Goal: Task Accomplishment & Management: Use online tool/utility

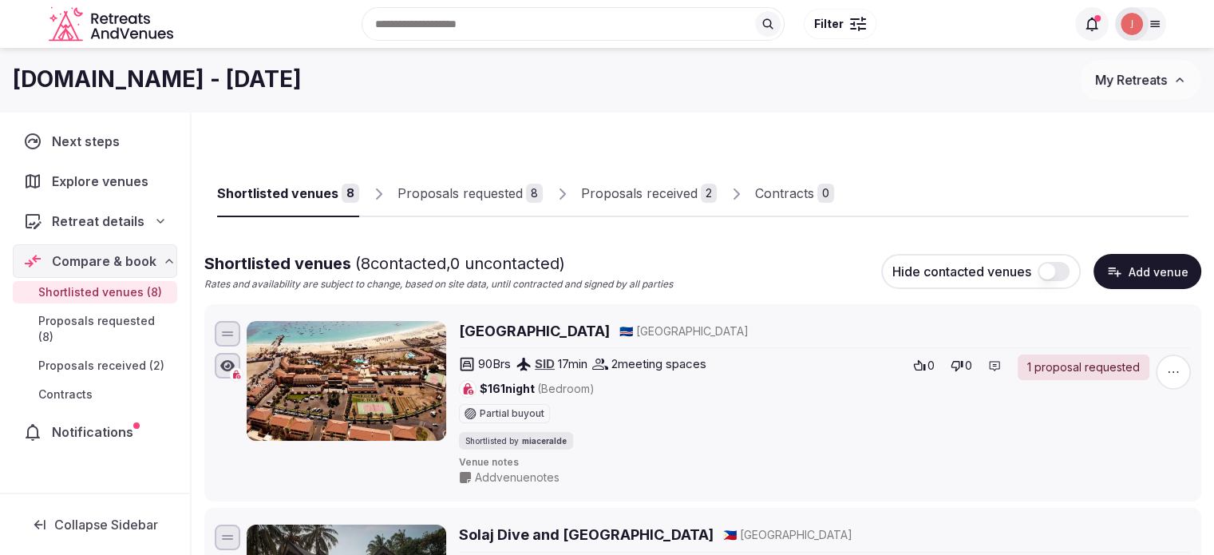
click at [134, 170] on div "Explore venues" at bounding box center [95, 181] width 164 height 34
click at [1134, 30] on img at bounding box center [1132, 24] width 22 height 22
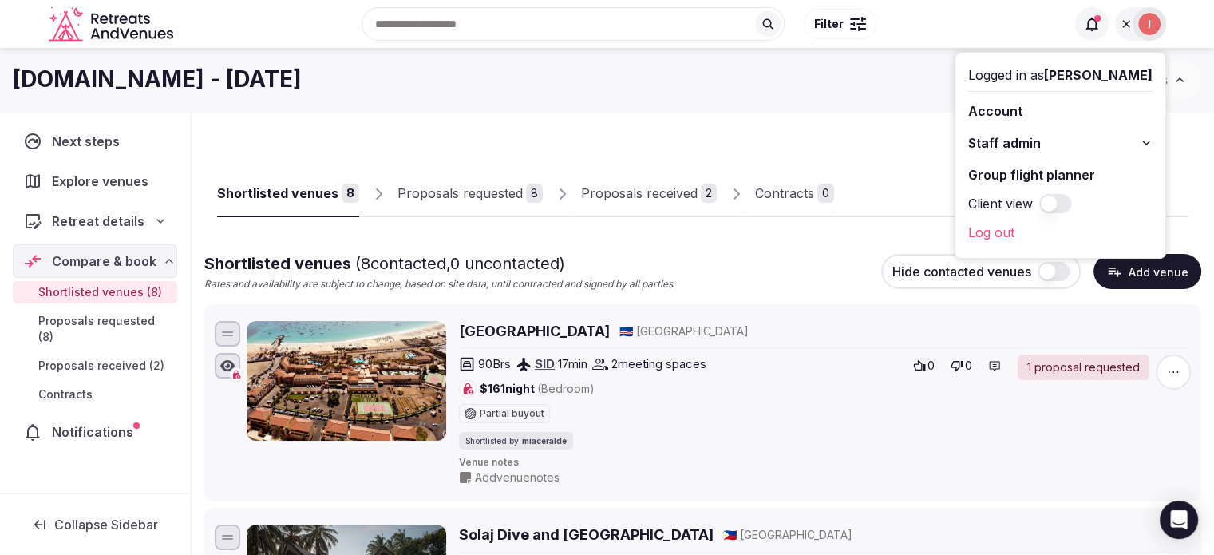
click at [990, 184] on link "Group flight planner" at bounding box center [1060, 175] width 184 height 26
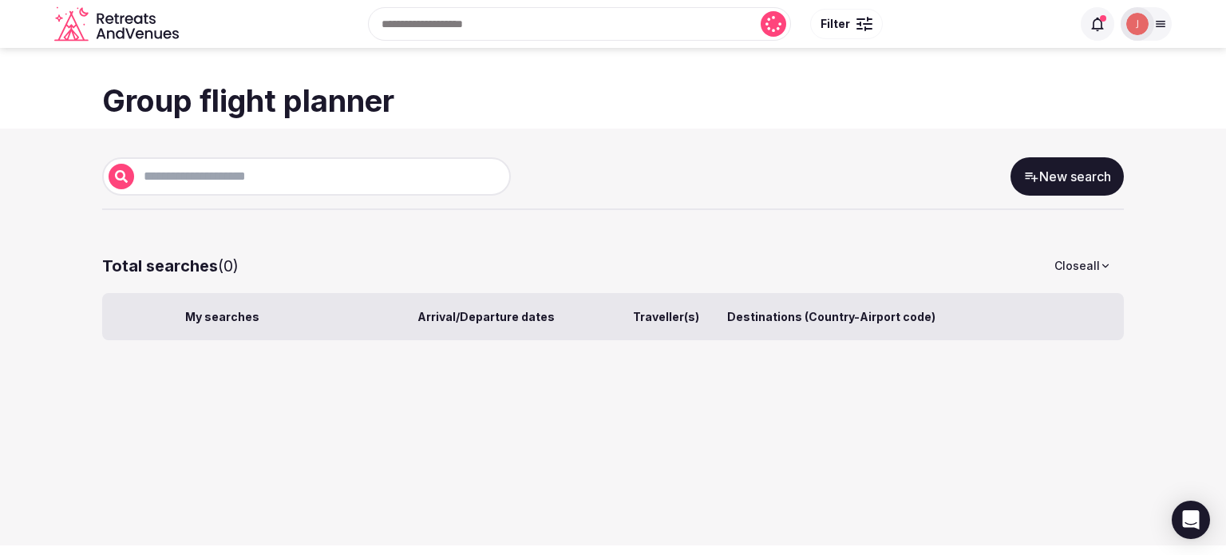
click at [228, 175] on input "text" at bounding box center [319, 176] width 370 height 19
type input "**********"
click at [1114, 191] on link "New search" at bounding box center [1066, 176] width 113 height 38
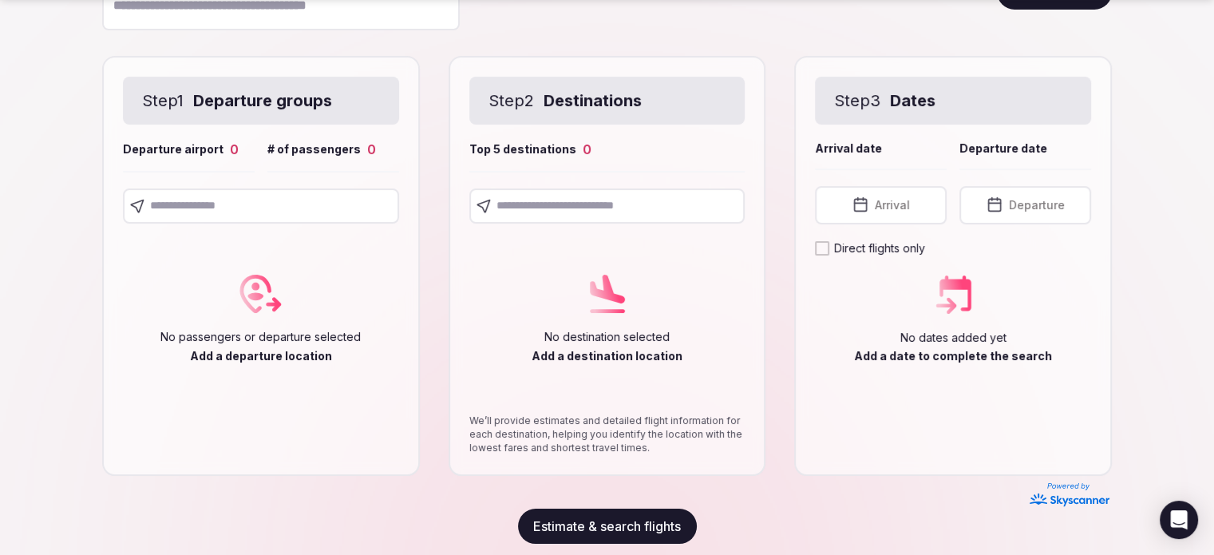
scroll to position [212, 0]
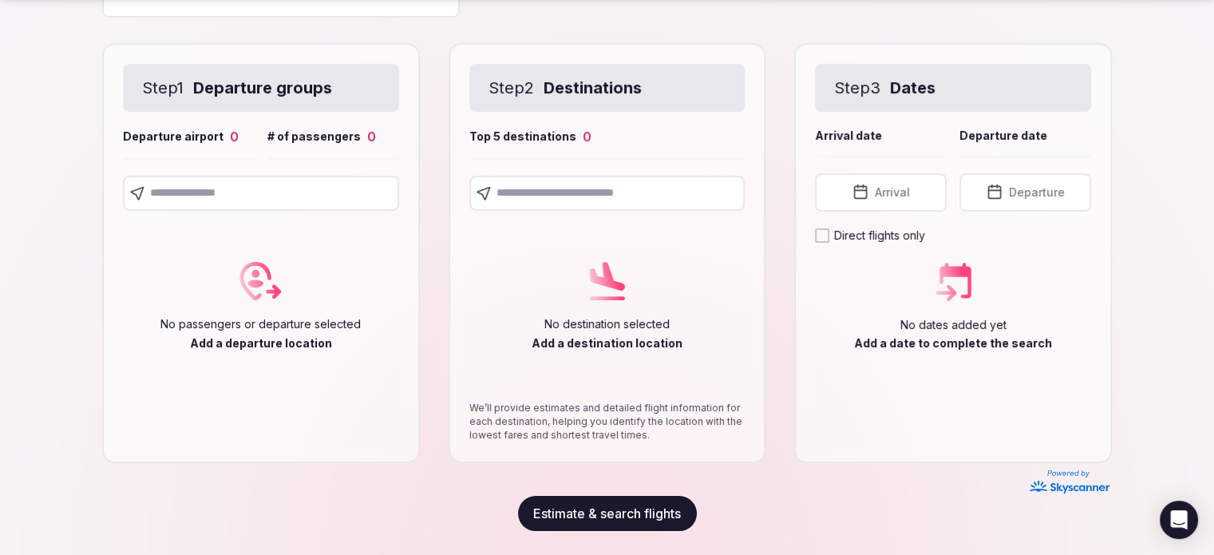
click at [246, 208] on input "text" at bounding box center [261, 193] width 276 height 35
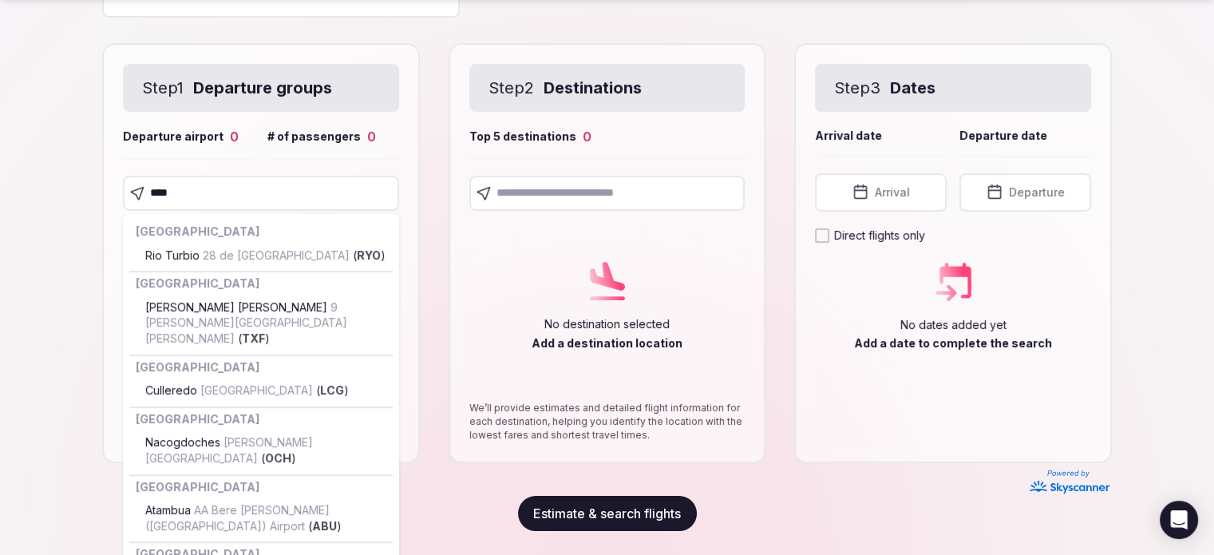
type input "*****"
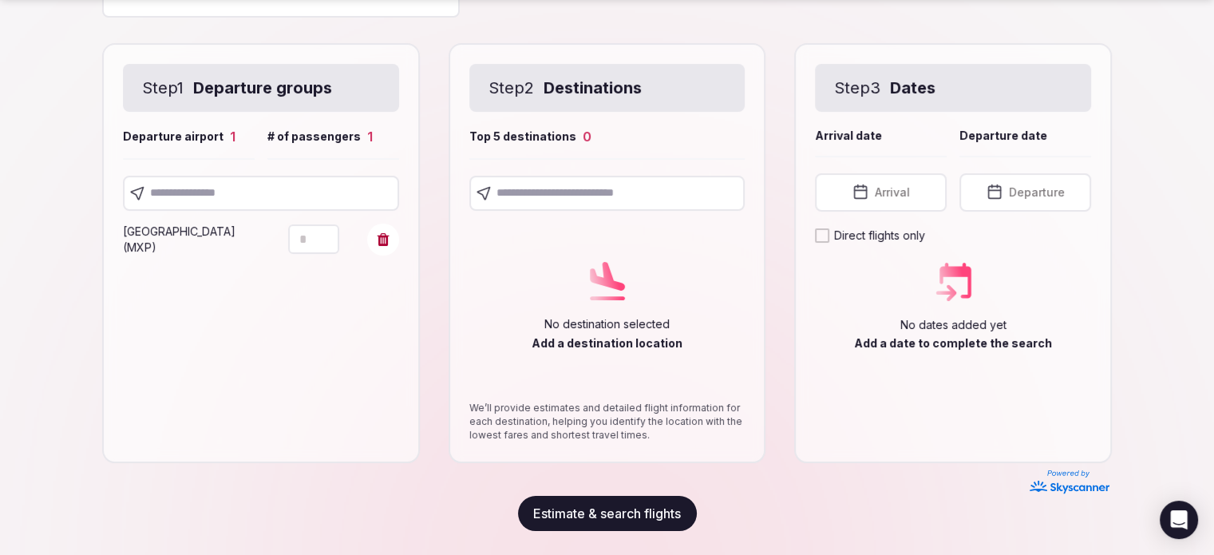
click at [199, 184] on input "text" at bounding box center [261, 193] width 276 height 35
type input "****"
click at [268, 196] on input "text" at bounding box center [261, 193] width 276 height 35
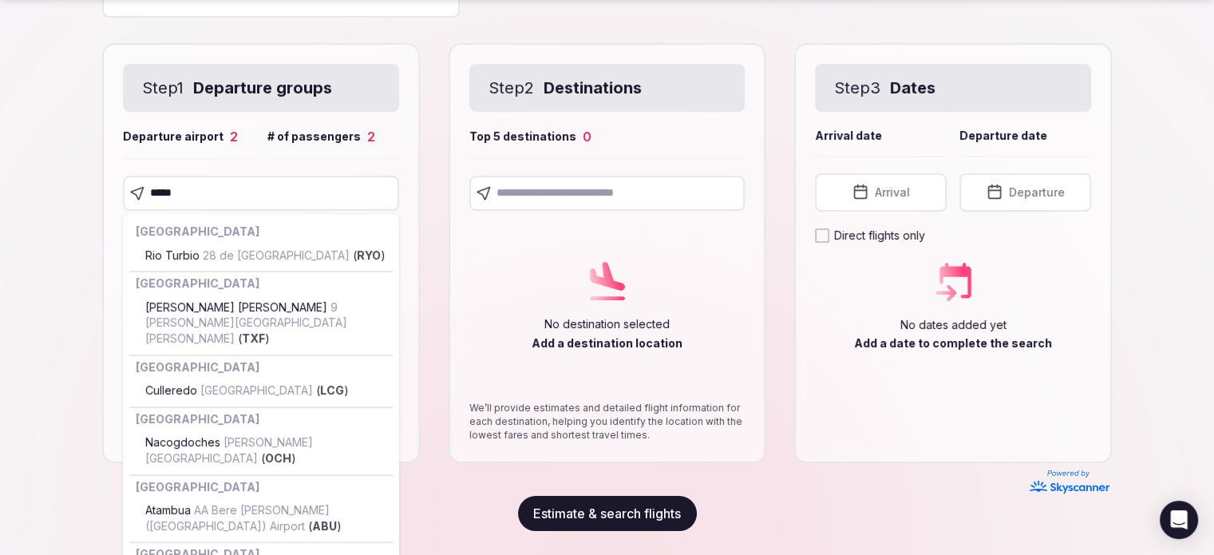
type input "******"
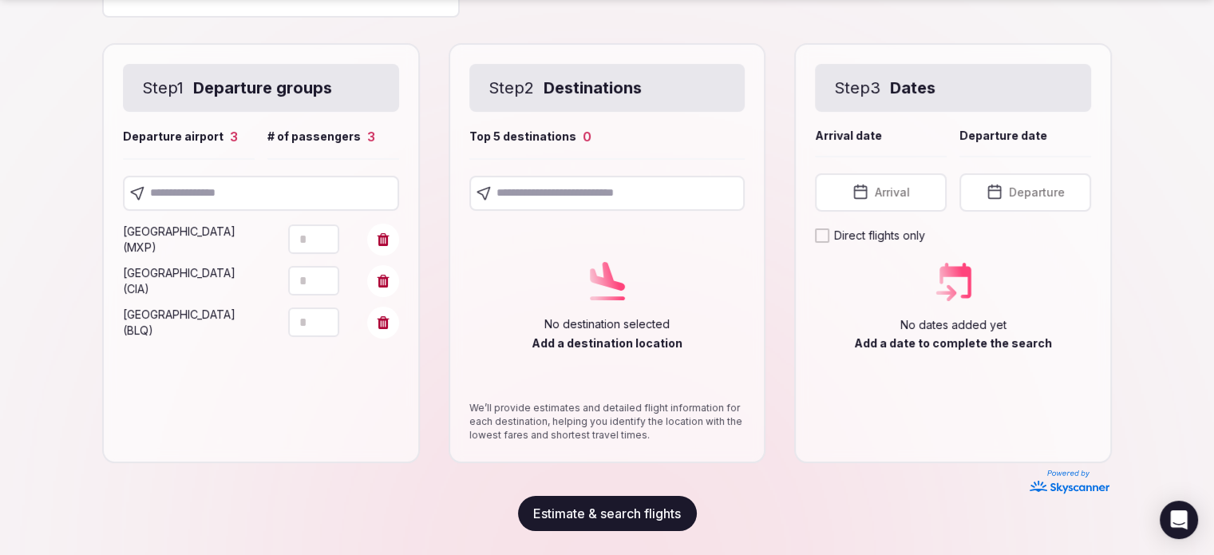
click at [574, 184] on input "text" at bounding box center [607, 193] width 276 height 35
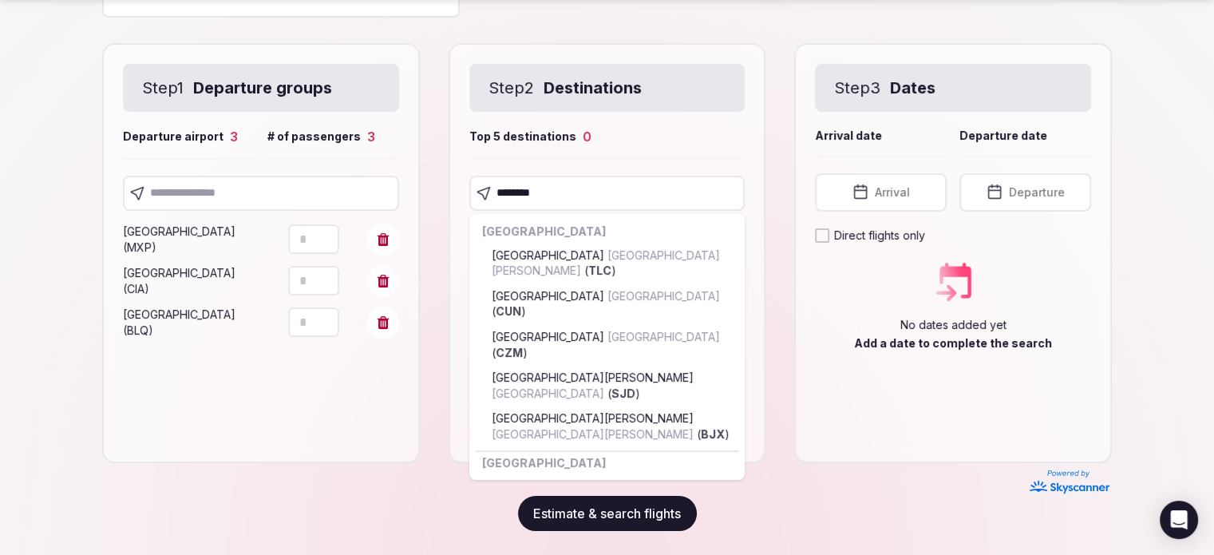
type input "*********"
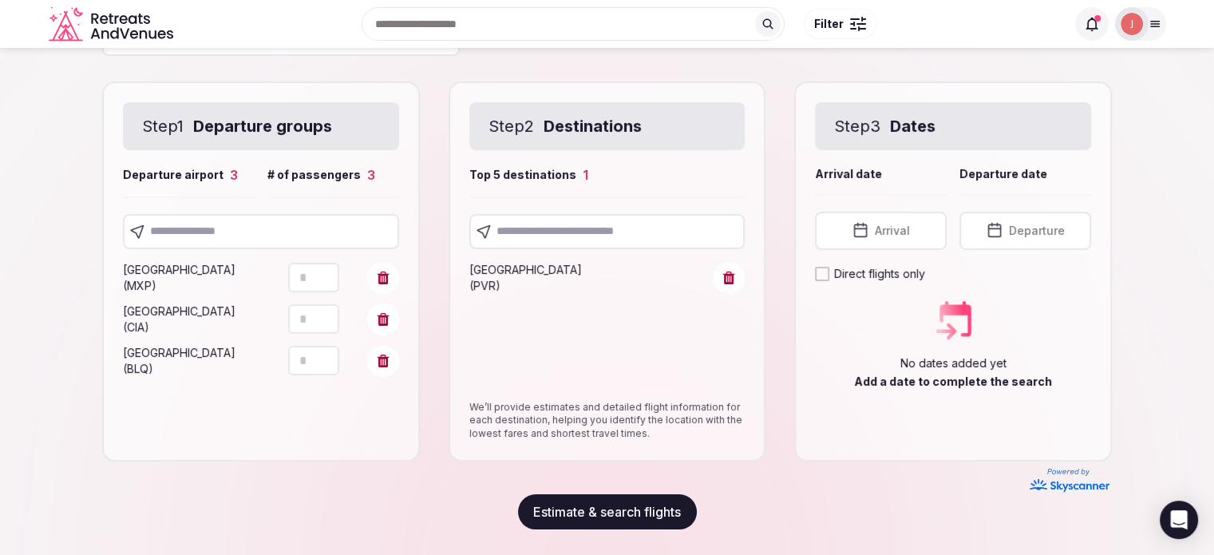
scroll to position [172, 0]
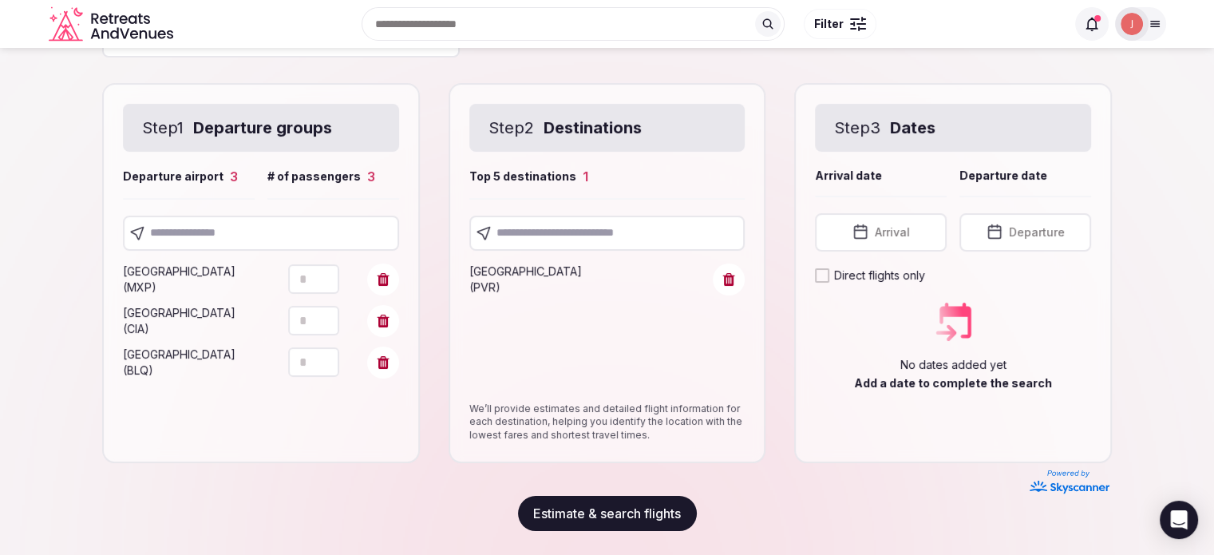
click at [561, 232] on input "text" at bounding box center [607, 233] width 276 height 35
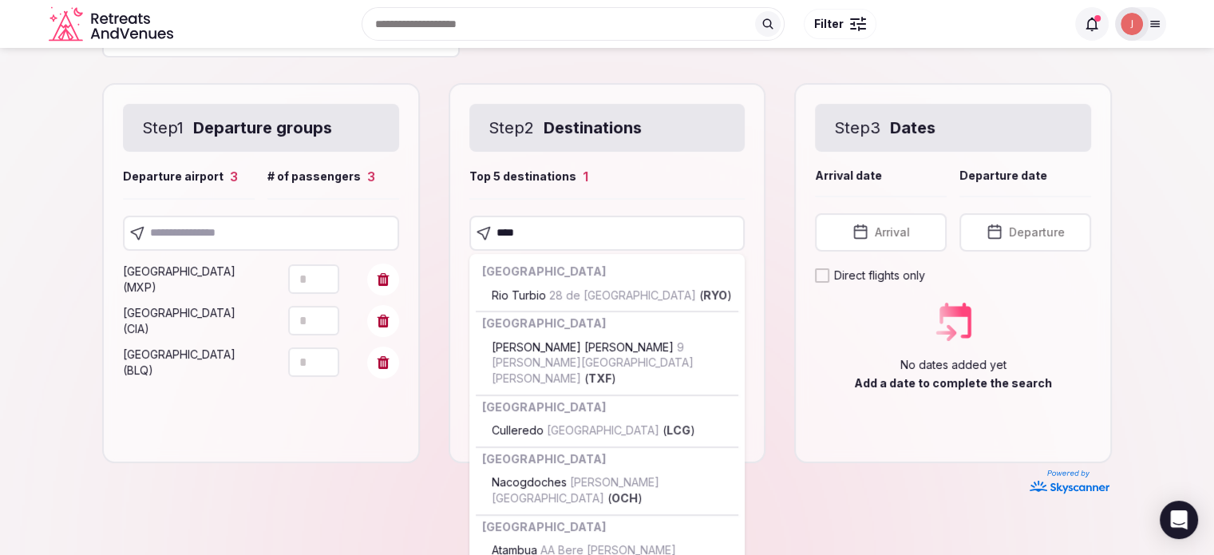
type input "*****"
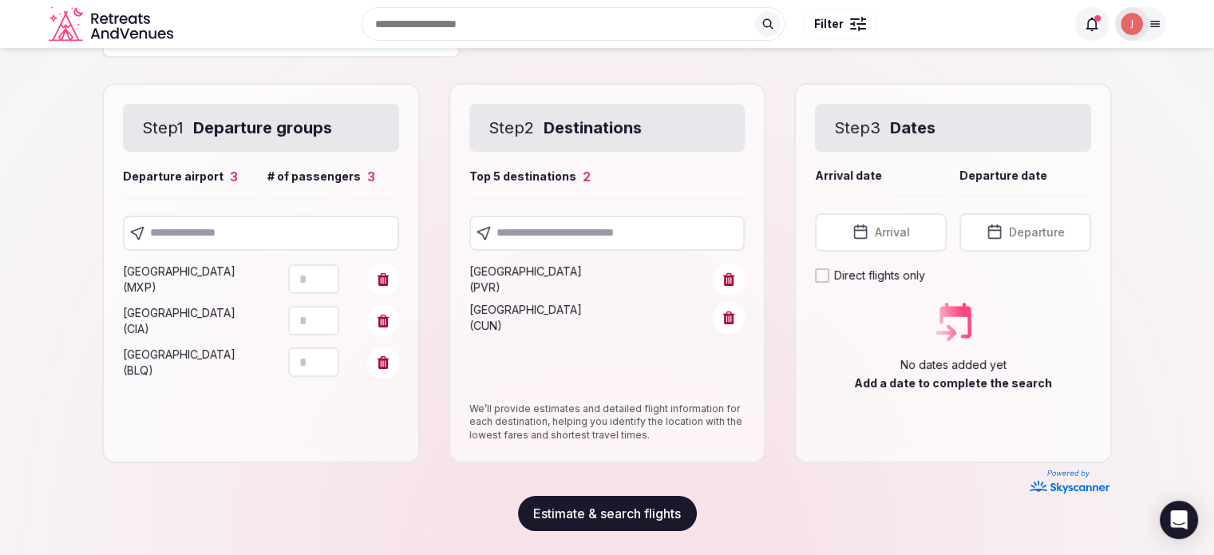
click at [598, 240] on input "text" at bounding box center [607, 233] width 276 height 35
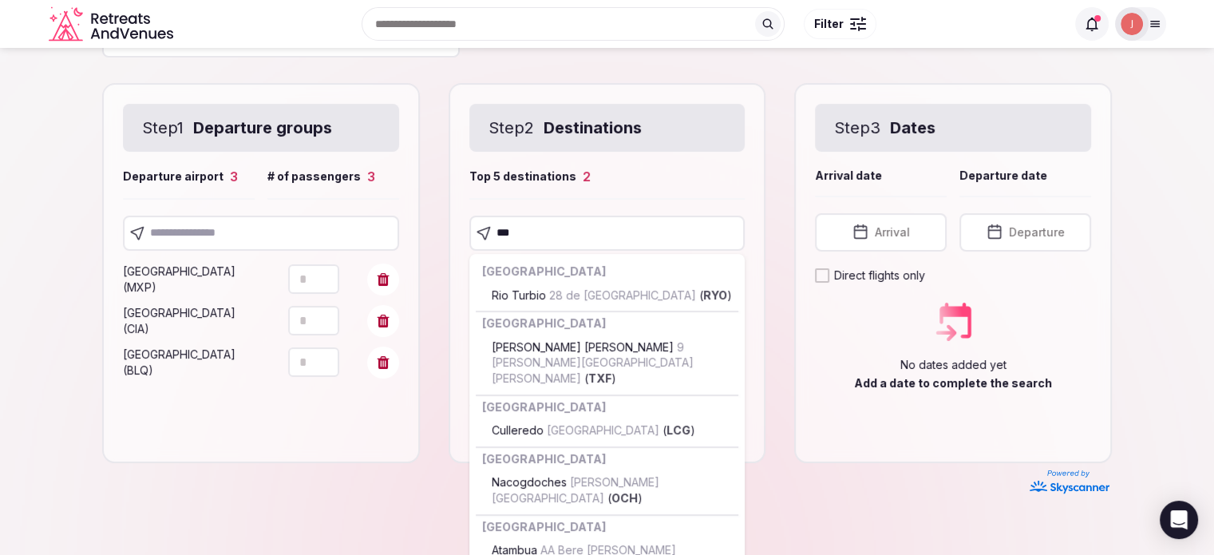
drag, startPoint x: 540, startPoint y: 223, endPoint x: 435, endPoint y: 223, distance: 104.6
click at [435, 223] on div "Step 1 Departure groups Departure airport 3 # of passengers 3 [GEOGRAPHIC_DATA]…" at bounding box center [607, 273] width 1010 height 380
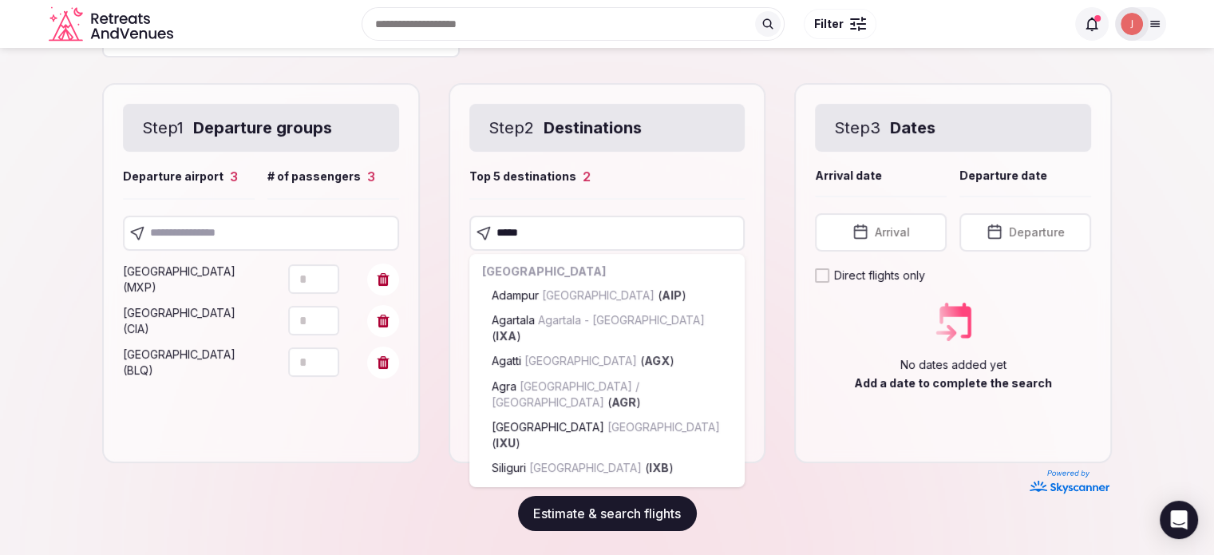
click at [767, 172] on div "Step 1 Departure groups Departure airport 3 # of passengers 3 [GEOGRAPHIC_DATA]…" at bounding box center [607, 273] width 1010 height 380
click at [520, 223] on input "*****" at bounding box center [607, 233] width 276 height 35
type input "*"
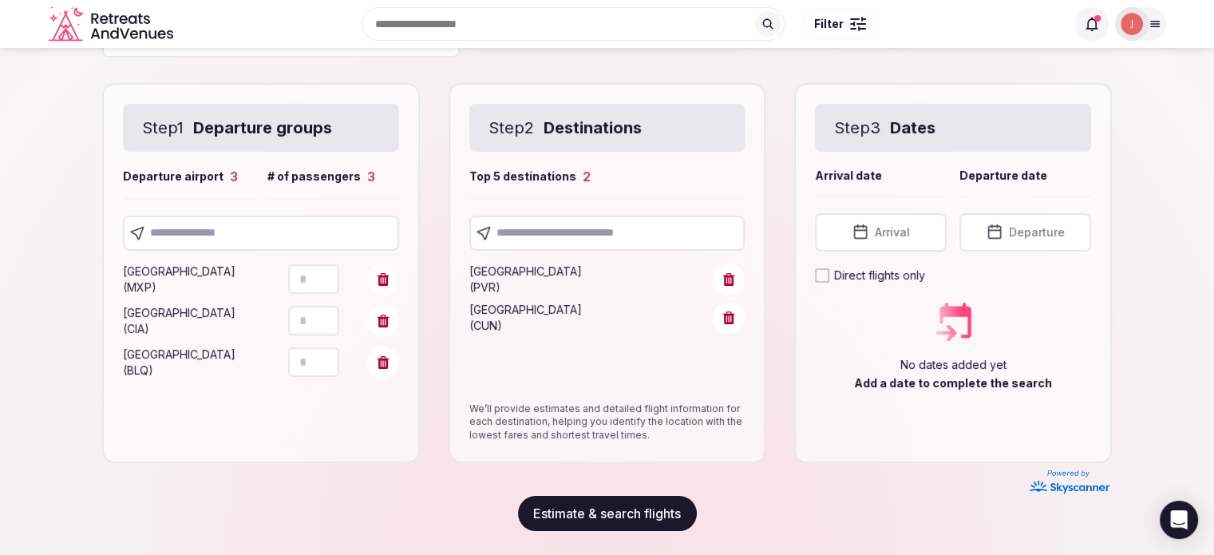
click at [923, 243] on button "Arrival" at bounding box center [881, 232] width 132 height 38
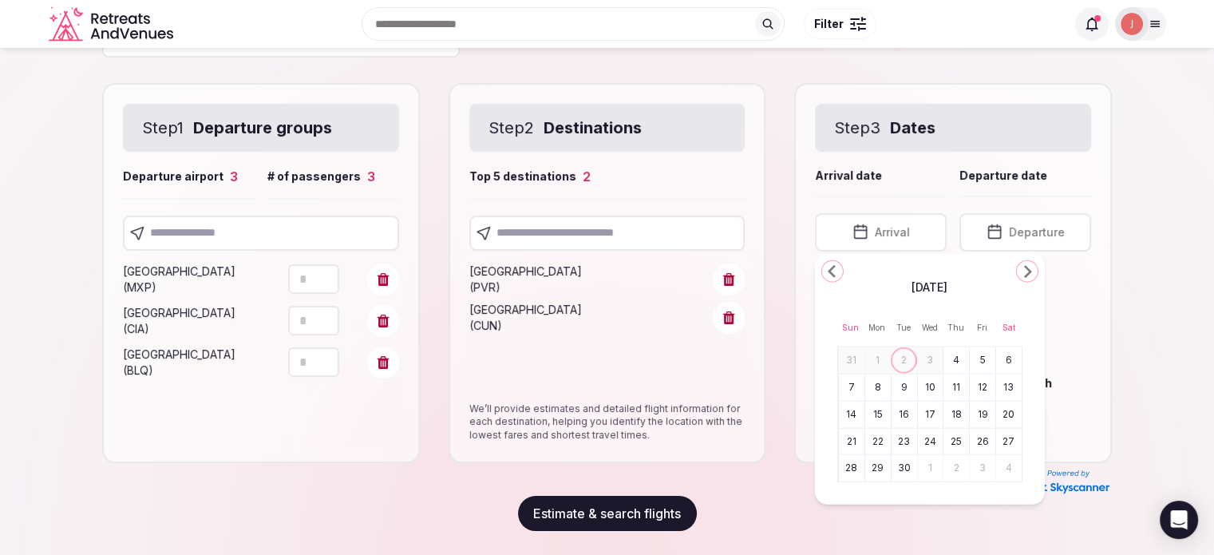
click at [1034, 274] on icon "Go to the Next Month" at bounding box center [1027, 271] width 19 height 19
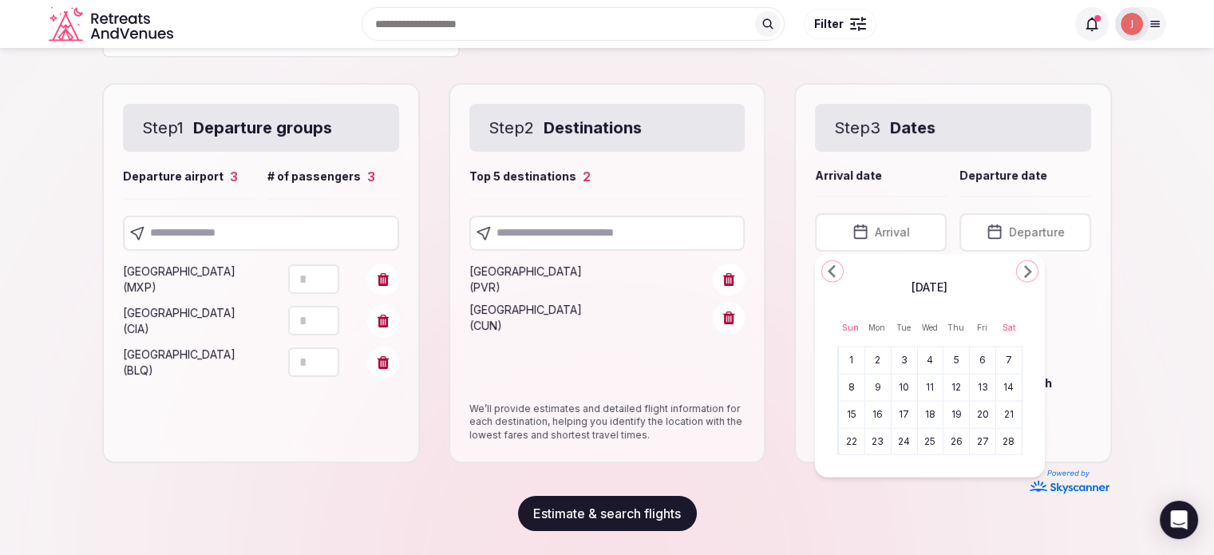
click at [1034, 274] on icon "Go to the Next Month" at bounding box center [1027, 271] width 19 height 19
click at [910, 393] on button "7" at bounding box center [903, 386] width 22 height 23
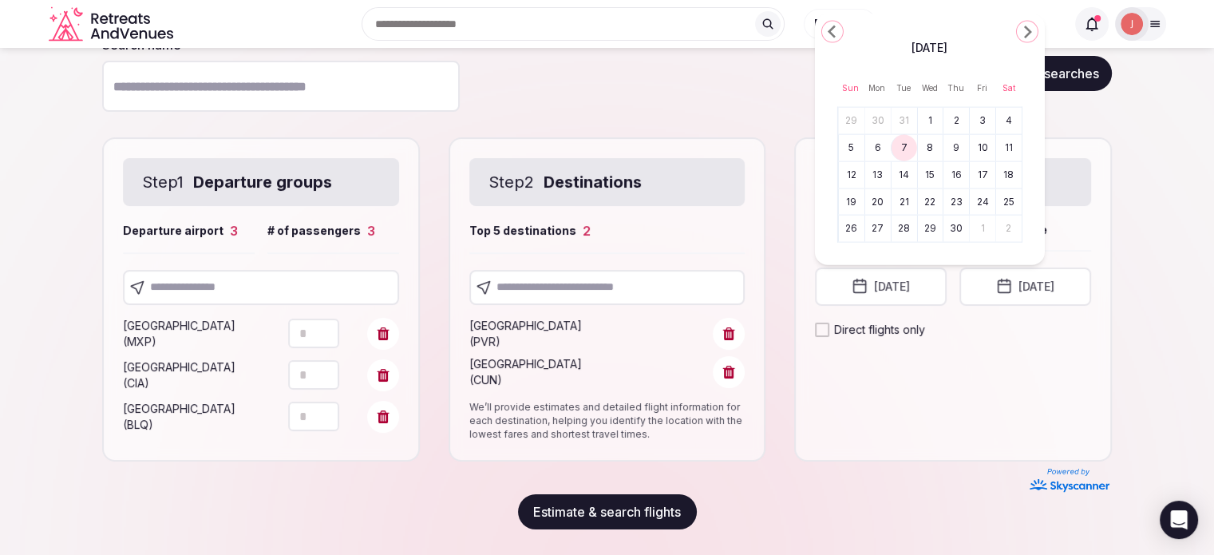
scroll to position [117, 0]
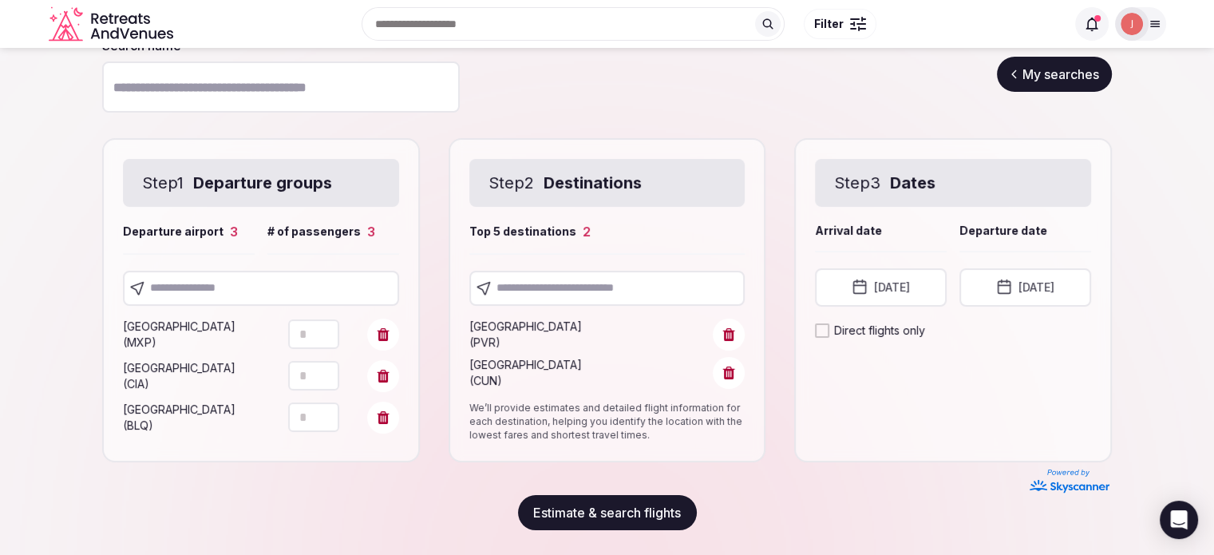
click at [1019, 286] on button "[DATE]" at bounding box center [1025, 287] width 132 height 38
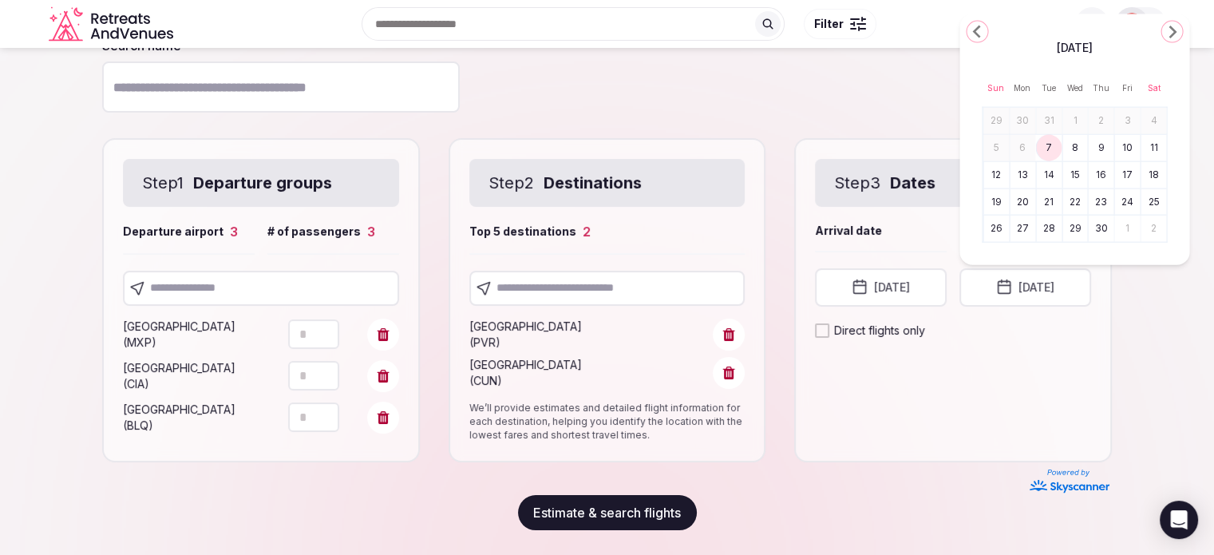
click at [1051, 172] on button "14" at bounding box center [1049, 174] width 22 height 23
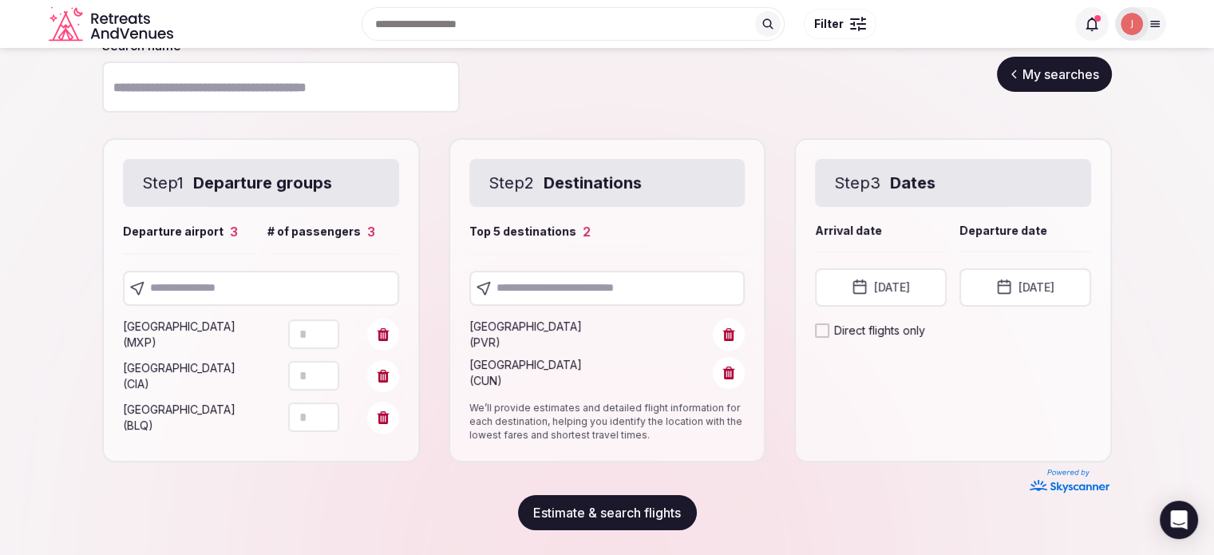
click at [951, 382] on div "Step 3 Dates Arrival date Departure date Arrival date [DATE] Departure date [DA…" at bounding box center [953, 300] width 318 height 325
click at [653, 507] on button "Estimate & search flights" at bounding box center [607, 512] width 179 height 35
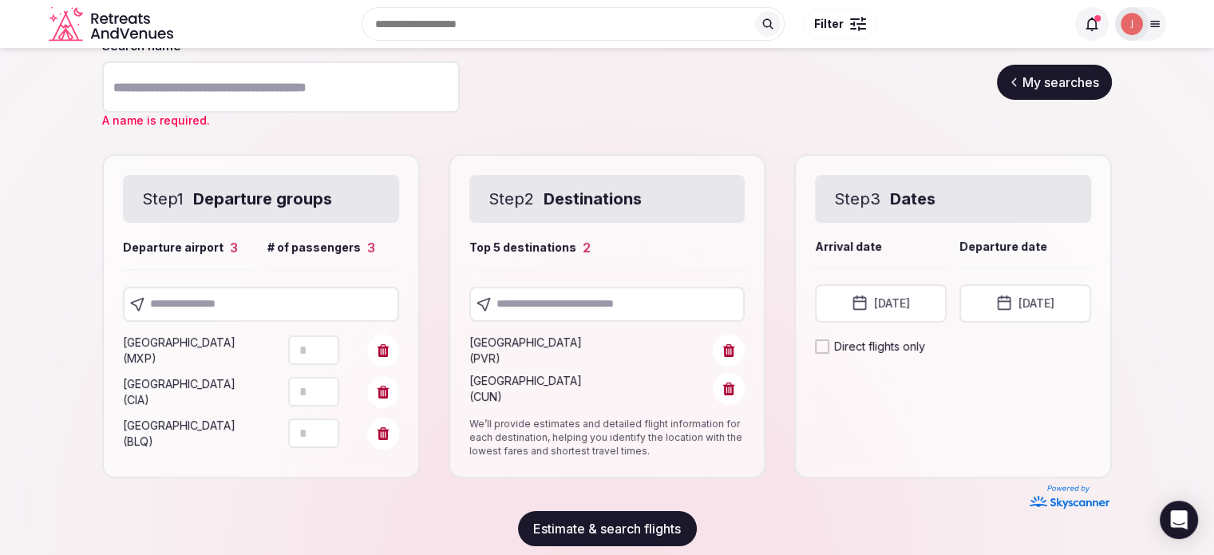
click at [263, 76] on input "Search name *" at bounding box center [281, 86] width 358 height 51
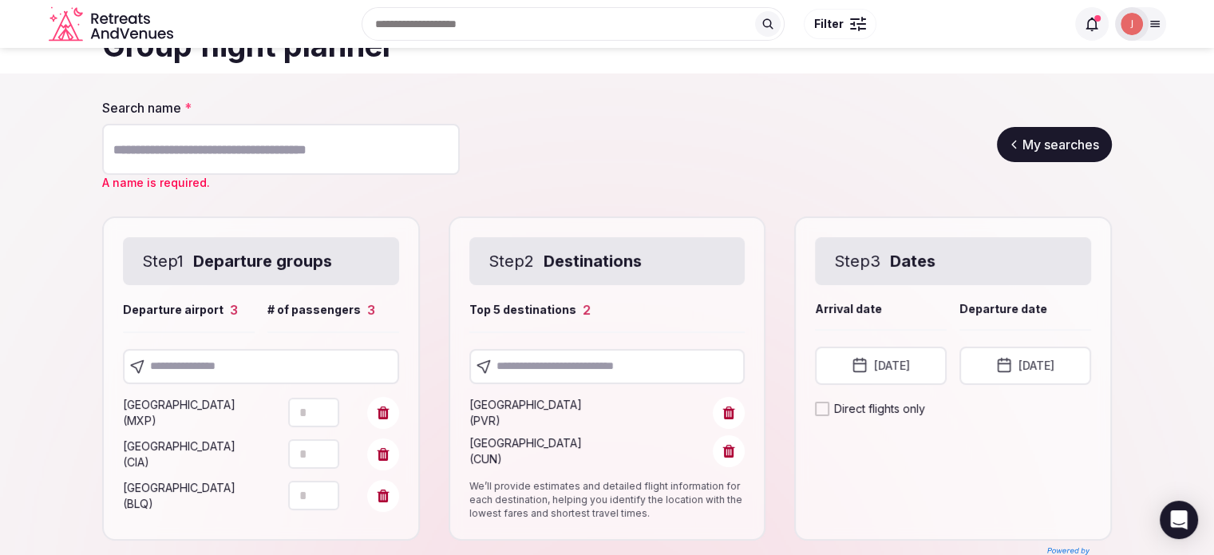
scroll to position [0, 0]
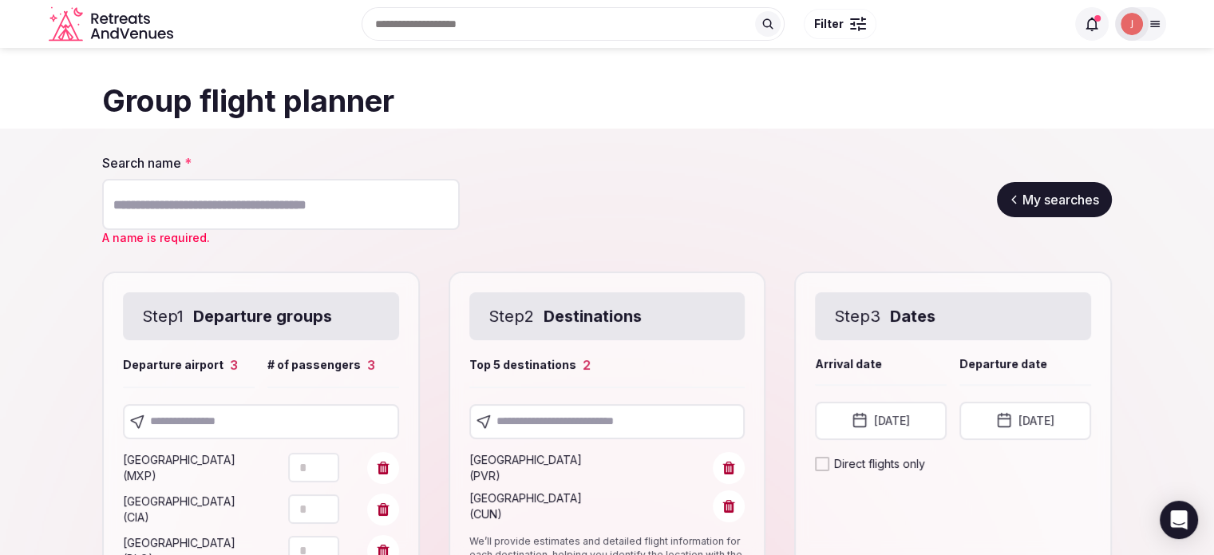
click at [275, 207] on input "Search name *" at bounding box center [281, 204] width 358 height 51
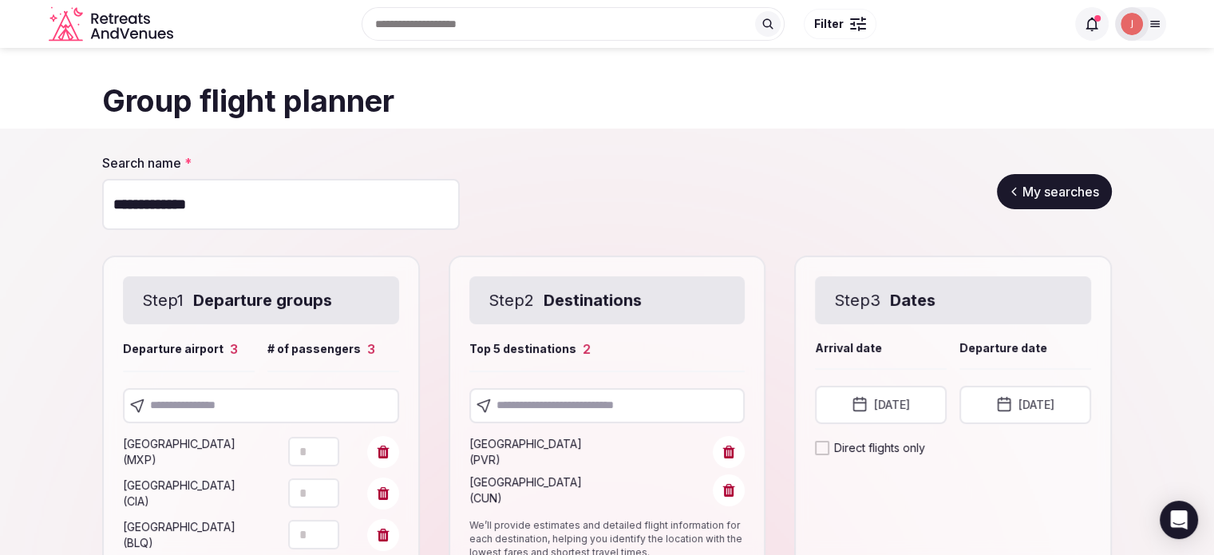
type input "**********"
click at [635, 204] on div "**********" at bounding box center [607, 191] width 1010 height 75
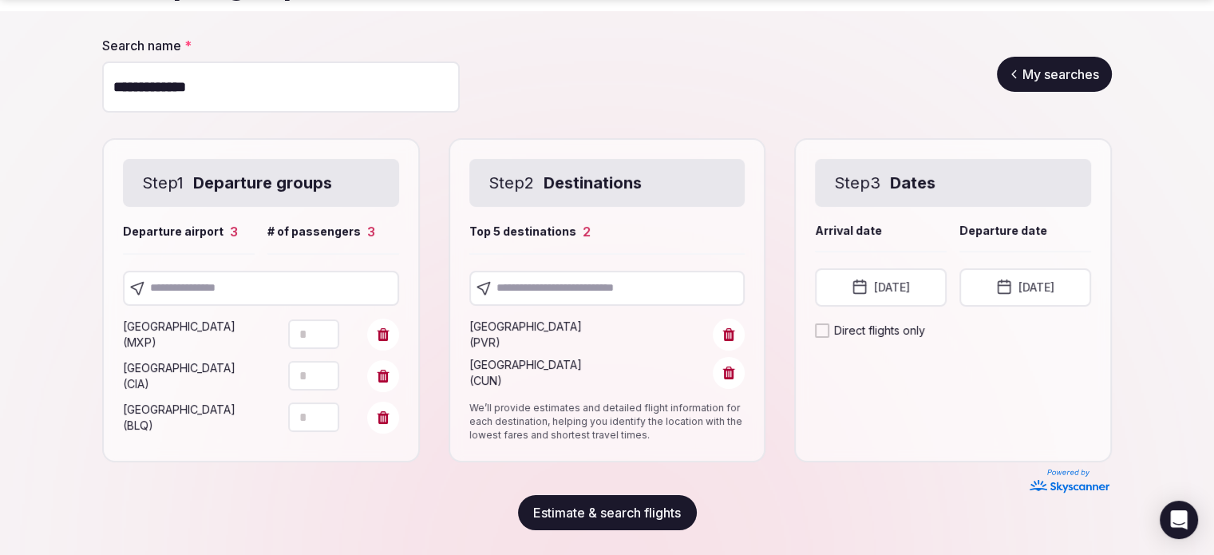
click at [587, 504] on button "Estimate & search flights" at bounding box center [607, 512] width 179 height 35
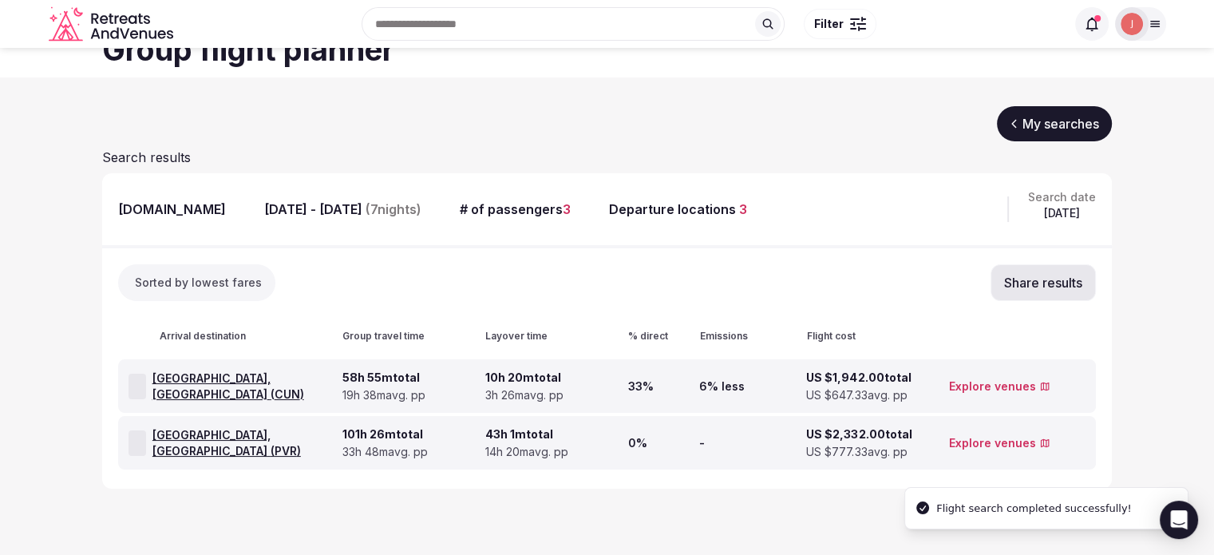
scroll to position [50, 0]
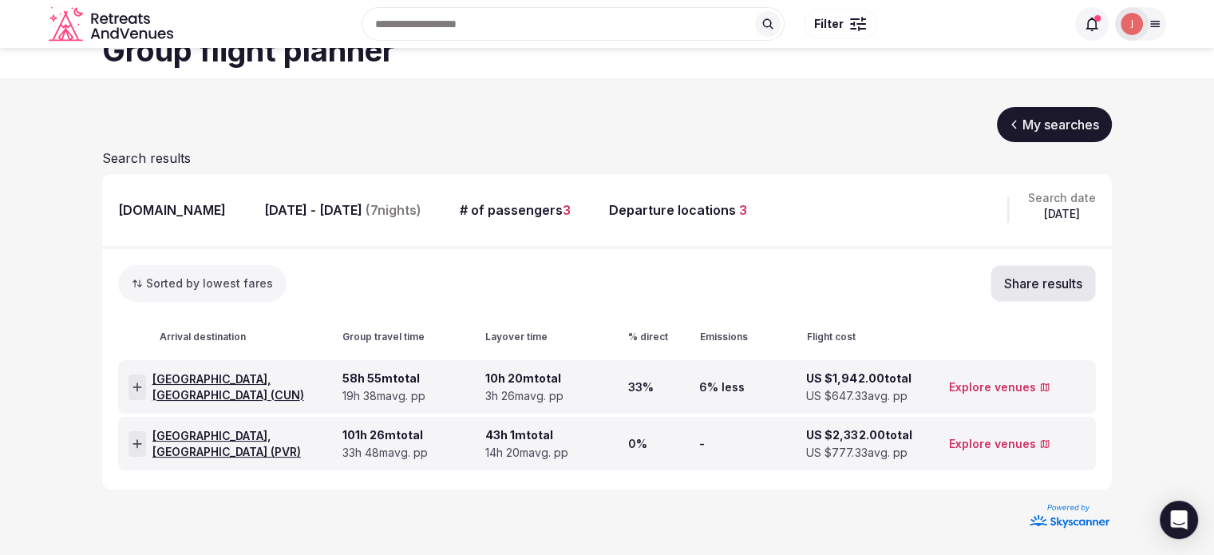
click at [140, 385] on icon at bounding box center [136, 386] width 9 height 9
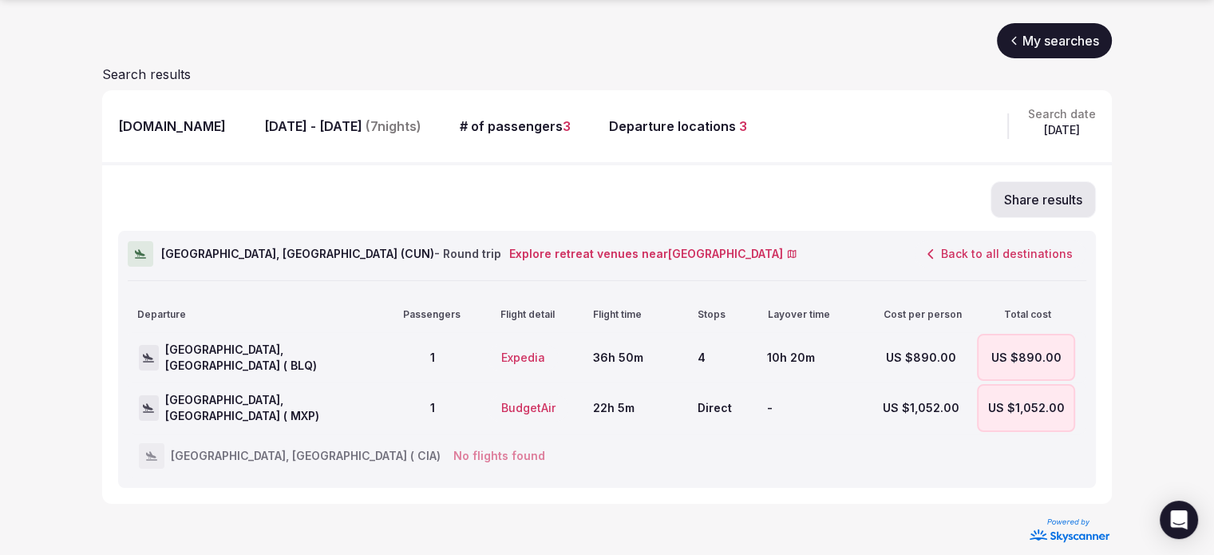
scroll to position [144, 0]
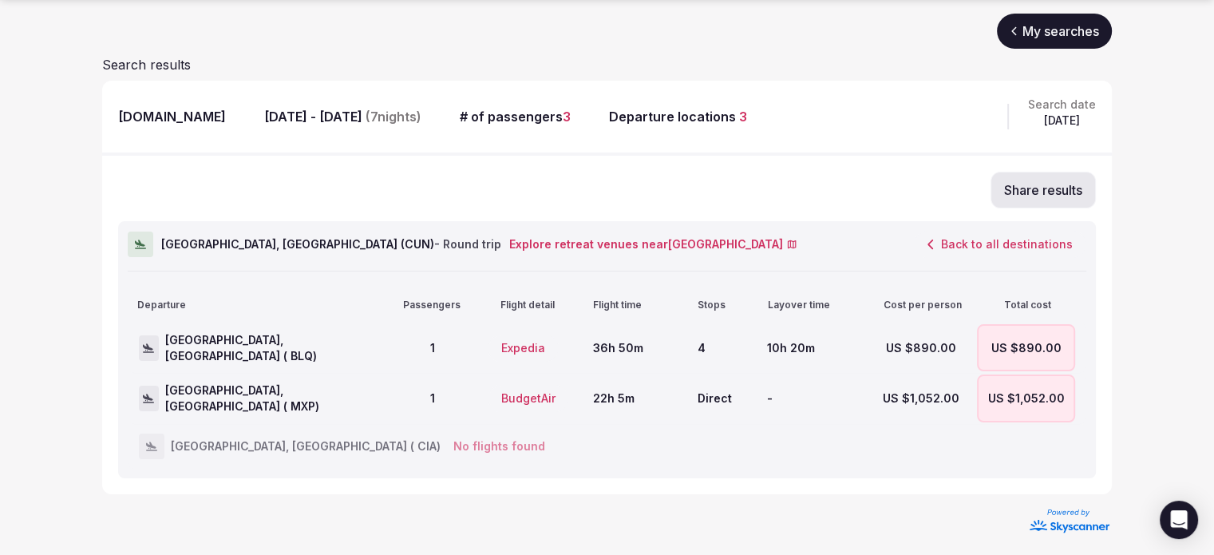
click at [1006, 239] on button "Back to all destinations" at bounding box center [1000, 244] width 172 height 27
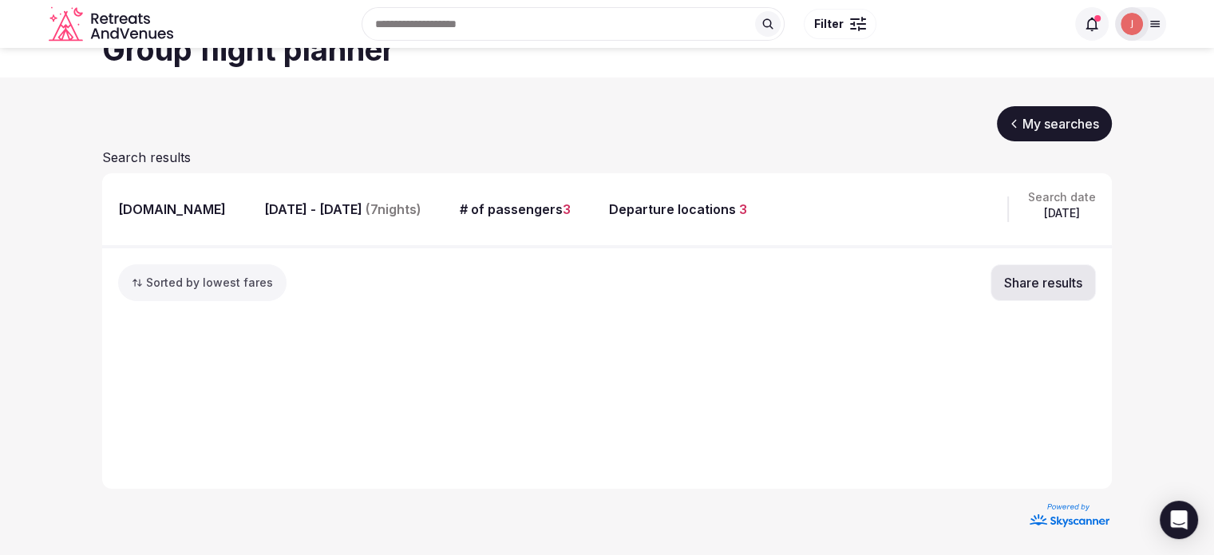
scroll to position [50, 0]
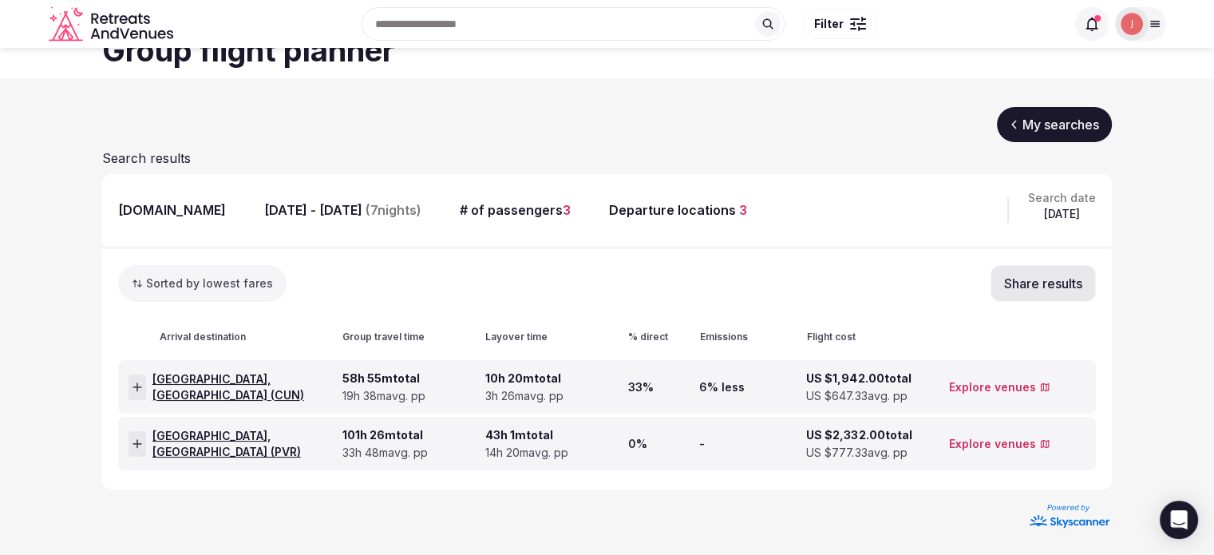
click at [144, 437] on div at bounding box center [138, 444] width 18 height 26
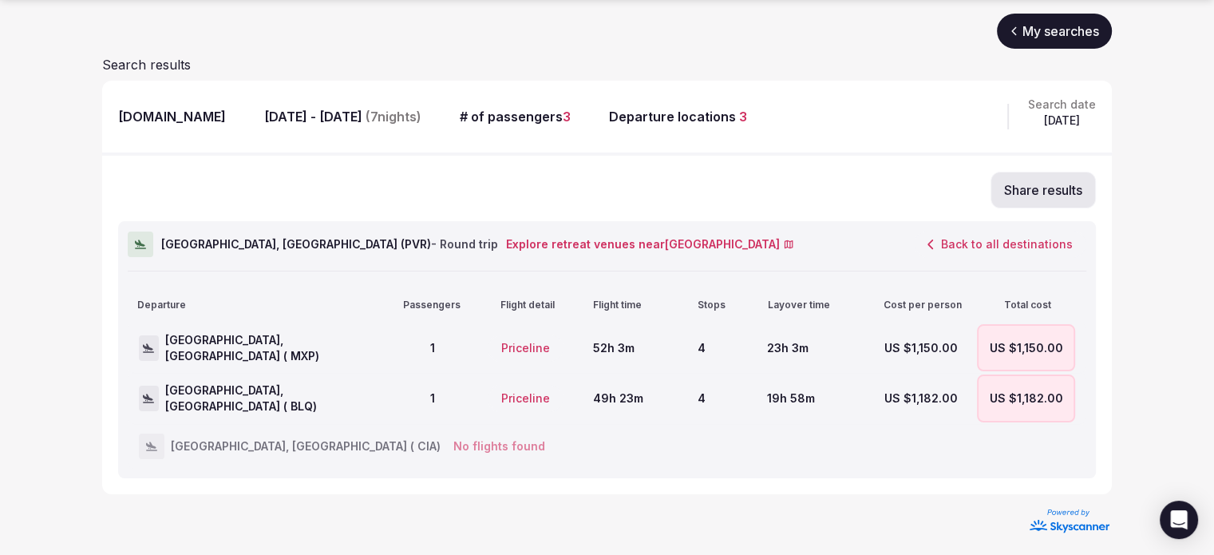
click at [701, 349] on div "4" at bounding box center [729, 347] width 63 height 47
drag, startPoint x: 1022, startPoint y: 31, endPoint x: 666, endPoint y: 10, distance: 355.8
click at [1022, 31] on link "My searches" at bounding box center [1054, 31] width 115 height 35
